Goal: Transaction & Acquisition: Purchase product/service

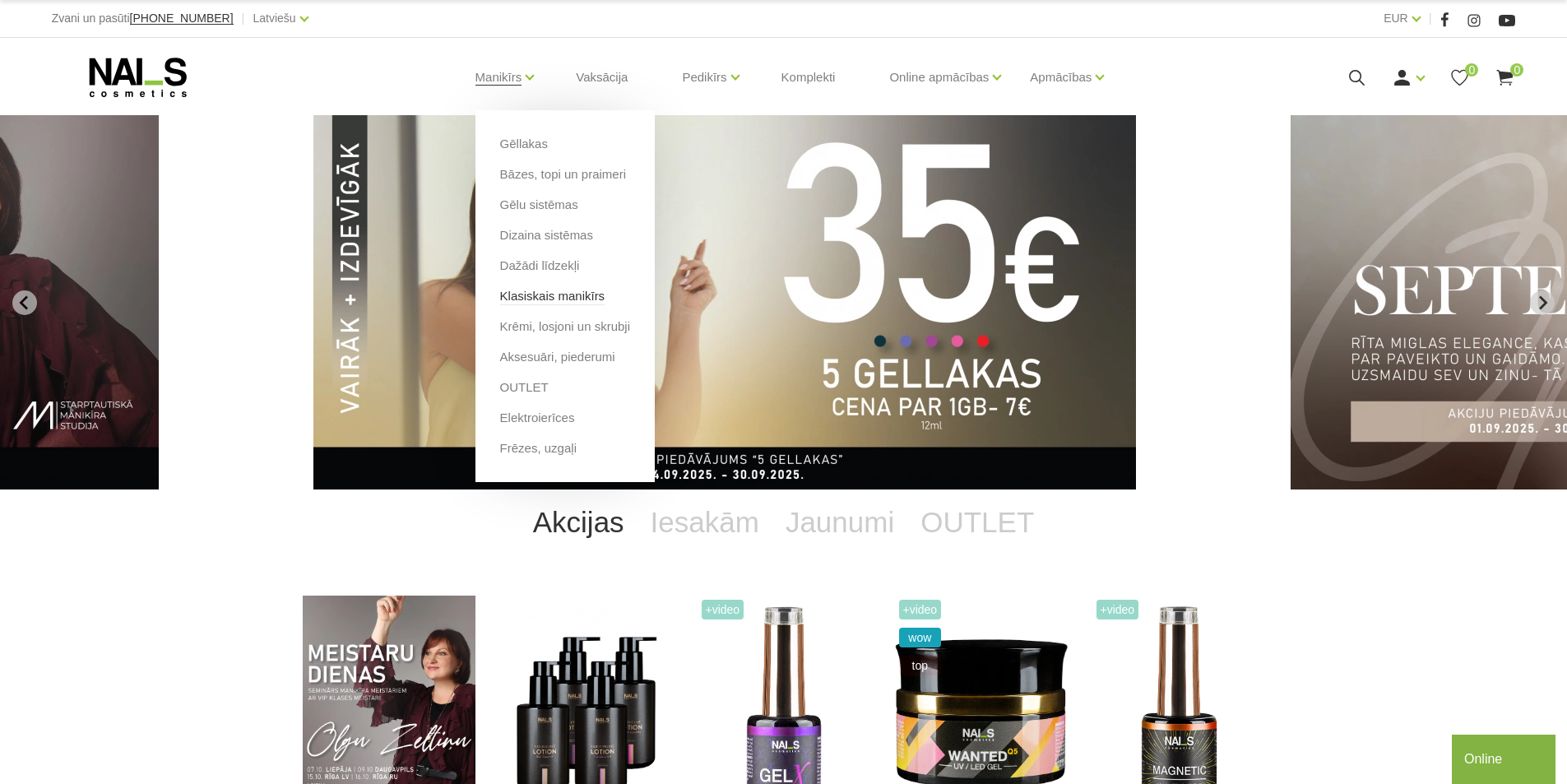
click at [544, 289] on link "Klasiskais manikīrs" at bounding box center [553, 295] width 105 height 18
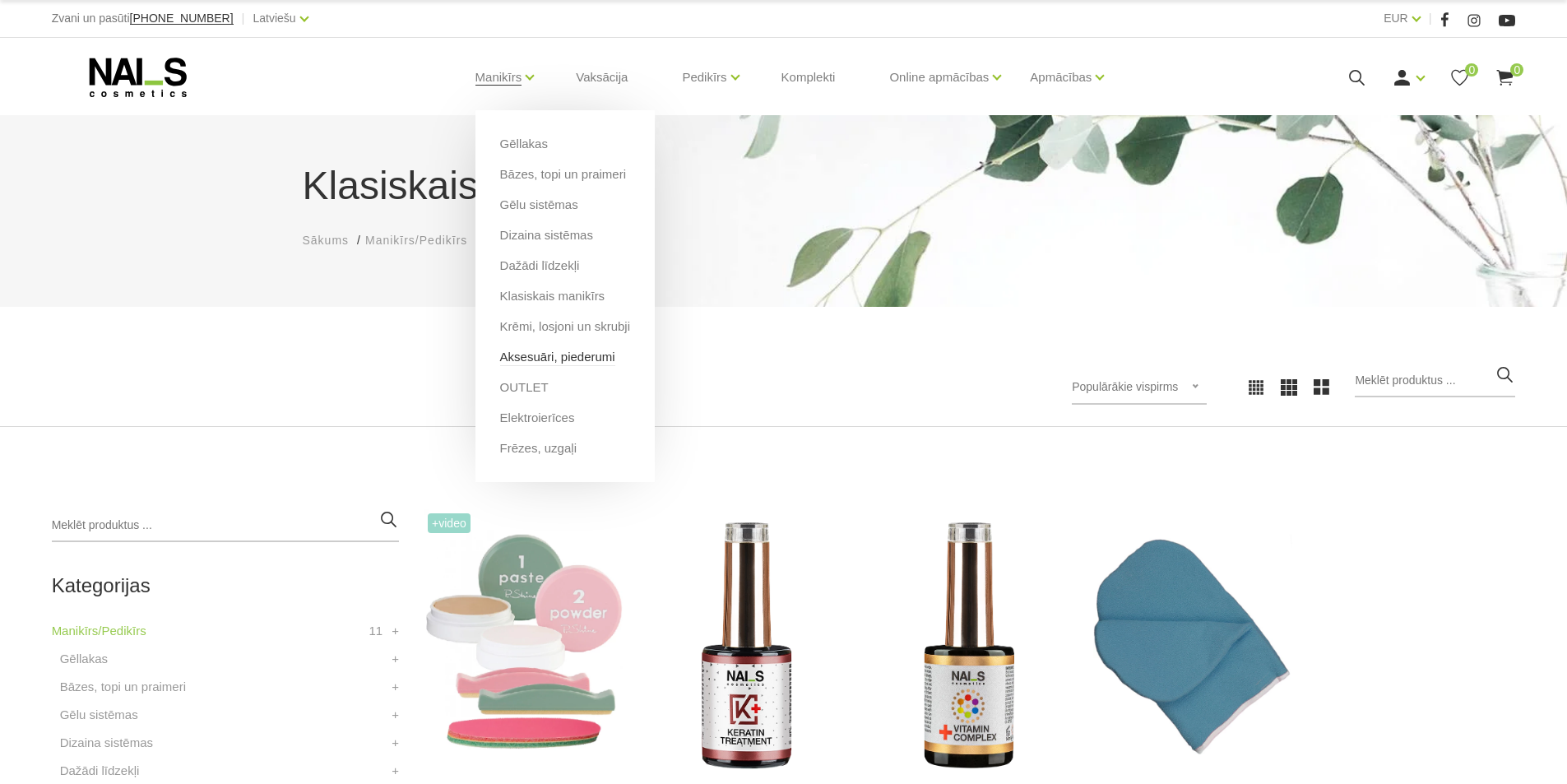
click at [556, 358] on link "Aksesuāri, piederumi" at bounding box center [558, 357] width 115 height 18
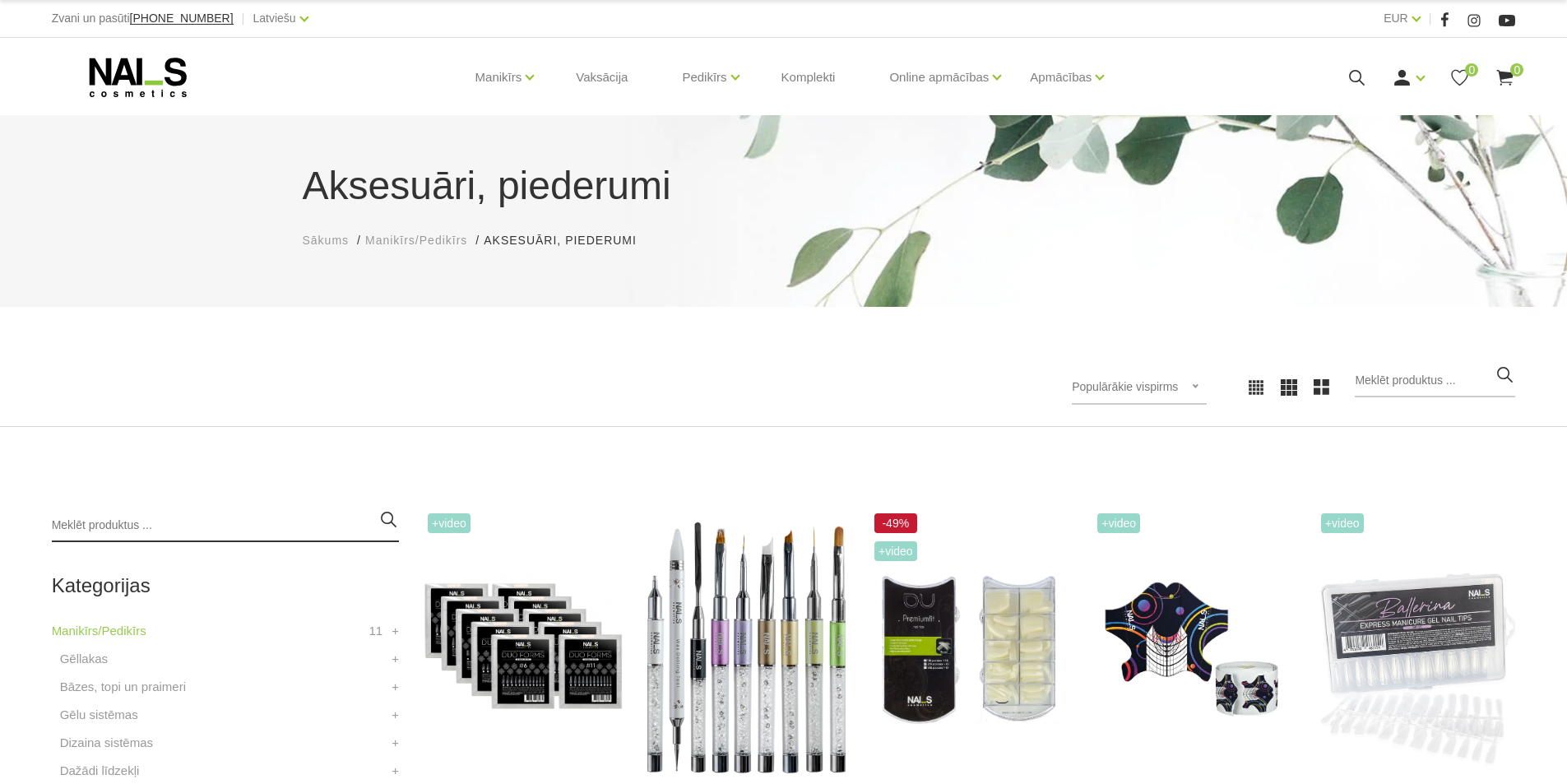
click at [142, 519] on input "search" at bounding box center [225, 525] width 347 height 33
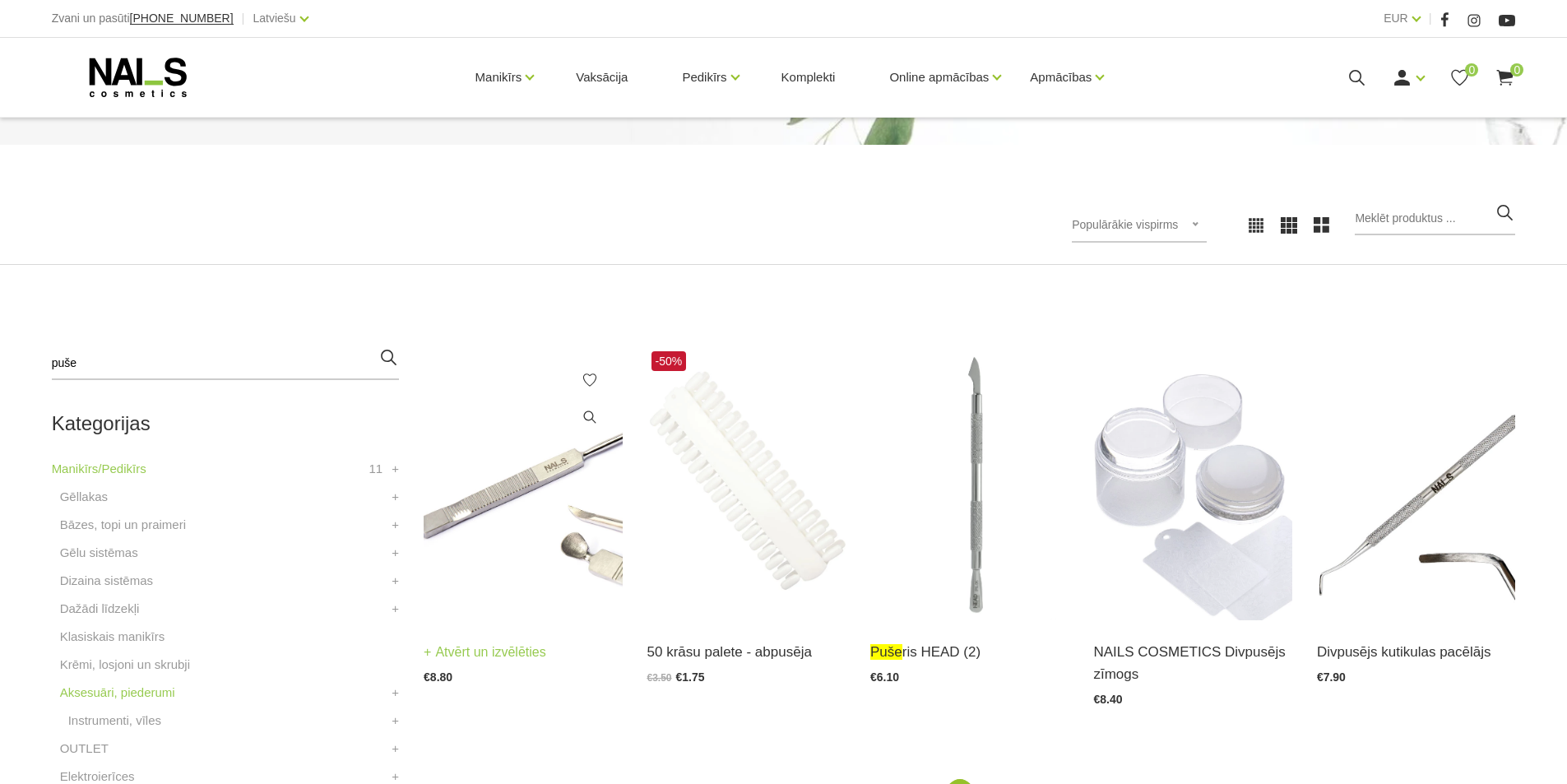
scroll to position [165, 0]
type input "puše"
click at [535, 532] on img at bounding box center [523, 480] width 199 height 273
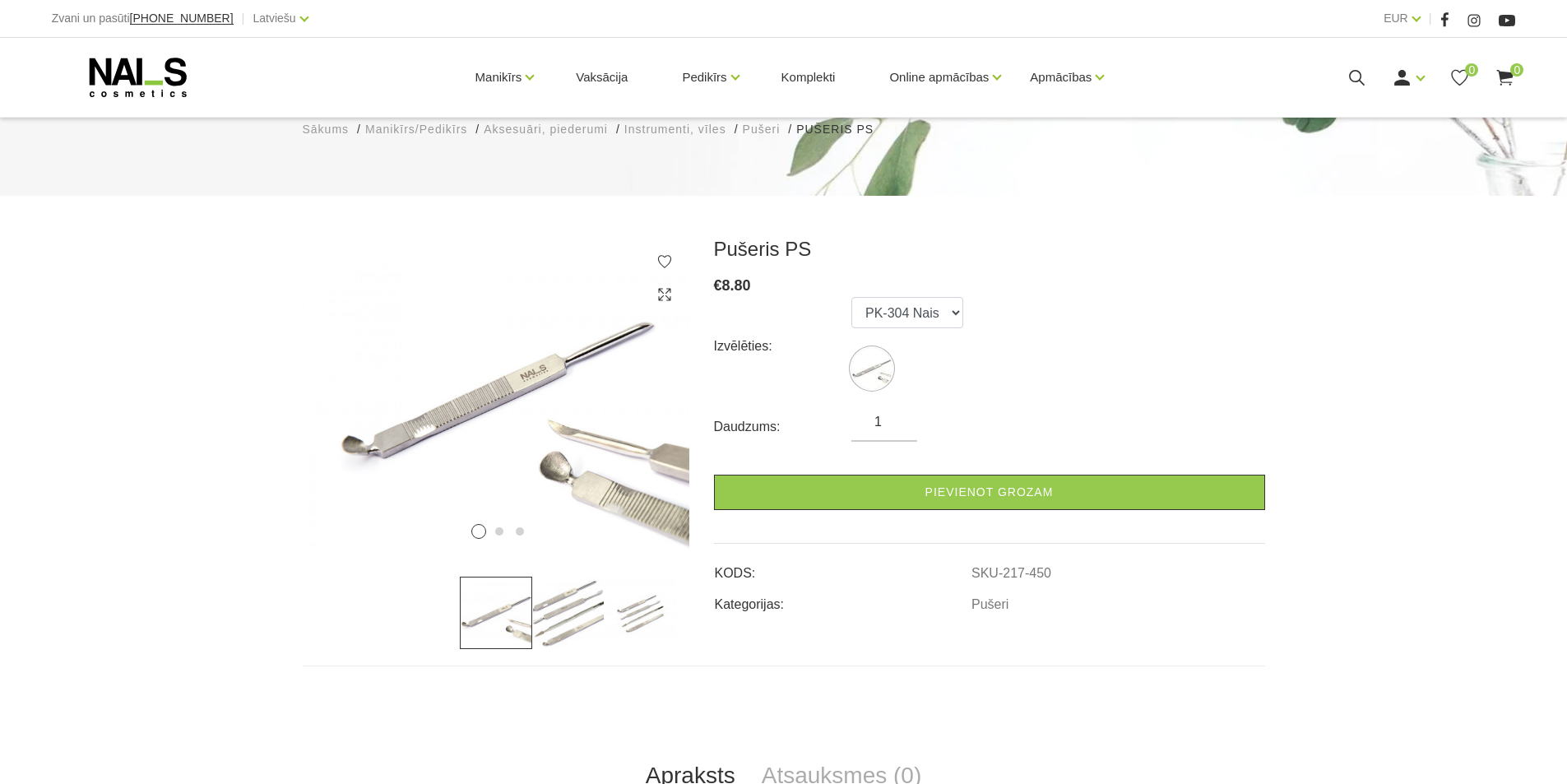
scroll to position [82, 0]
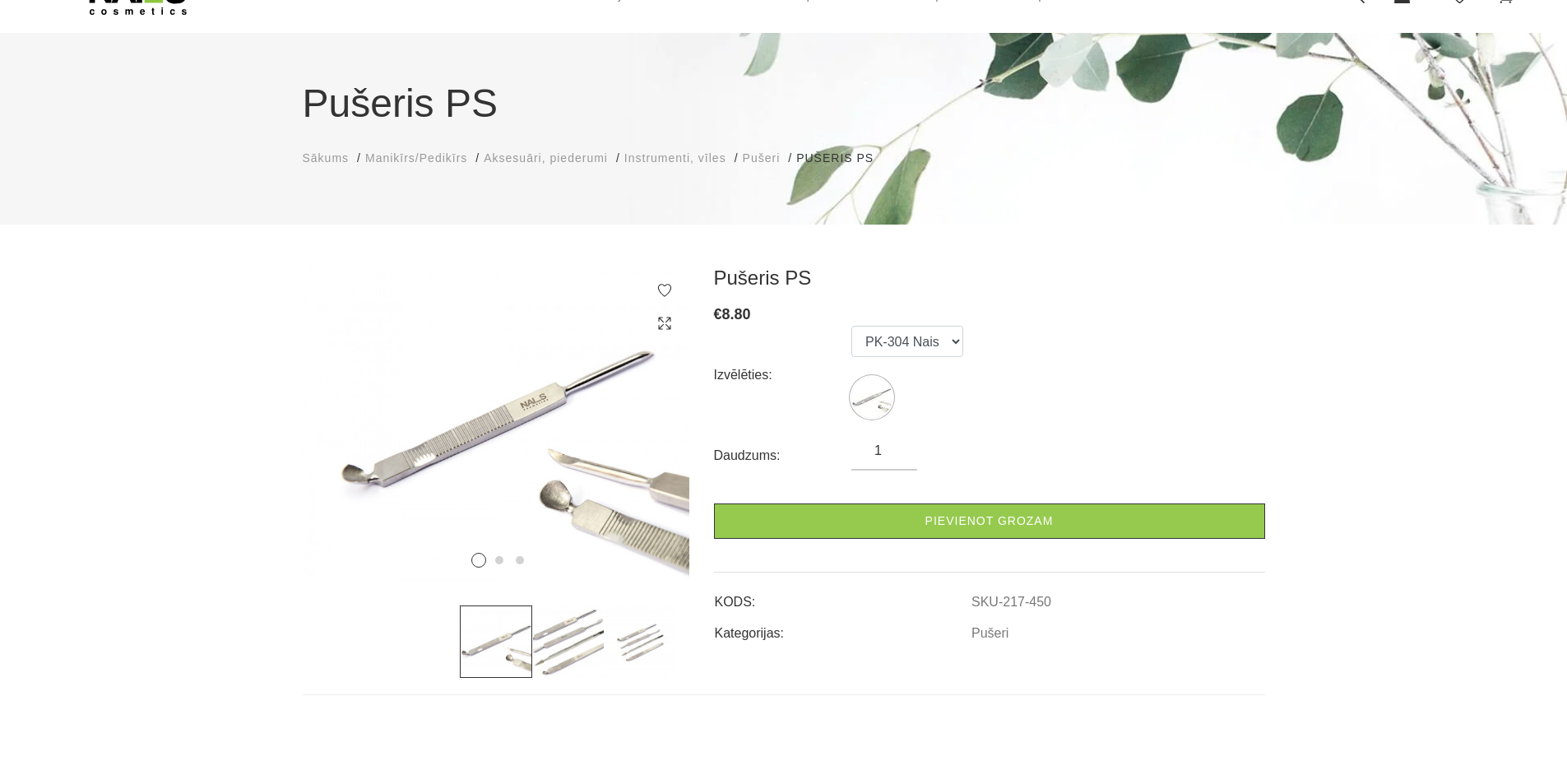
click at [584, 648] on img at bounding box center [569, 641] width 73 height 73
